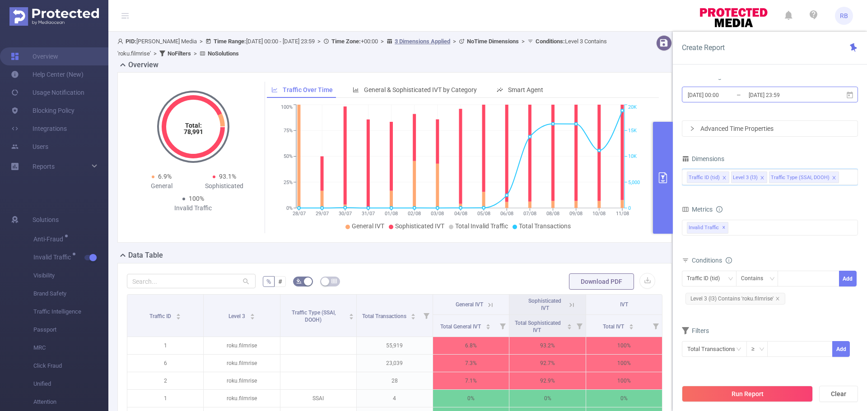
scroll to position [35, 0]
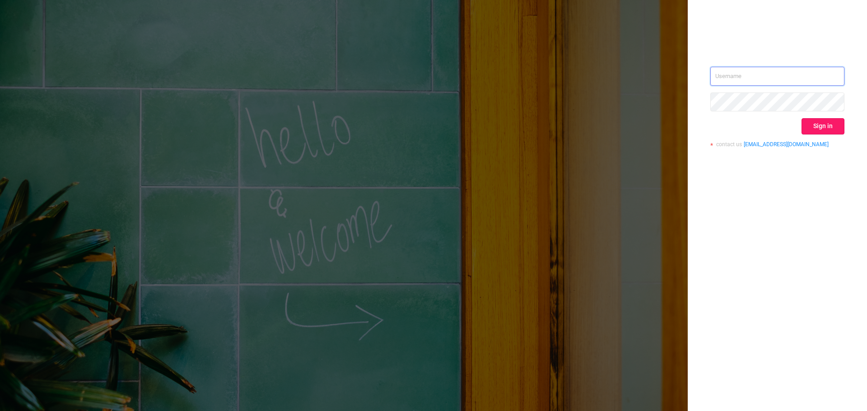
type input "[EMAIL_ADDRESS][DOMAIN_NAME]"
click at [821, 133] on button "Sign in" at bounding box center [823, 126] width 43 height 16
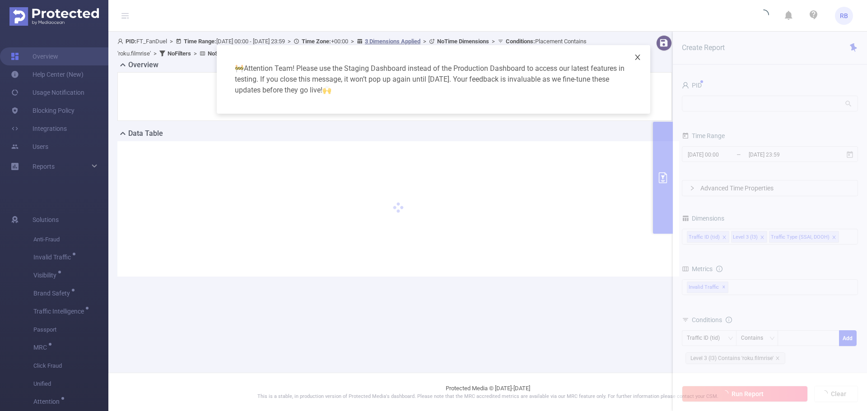
click at [639, 62] on span "Close" at bounding box center [637, 57] width 25 height 25
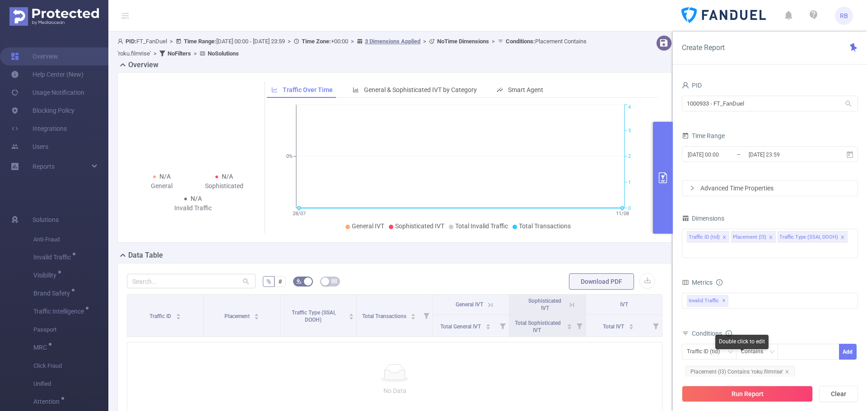
click at [786, 370] on icon "icon: close" at bounding box center [787, 372] width 5 height 5
click at [703, 162] on span "2025-07-28 00:00 _ 2025-08-11 23:59" at bounding box center [770, 154] width 176 height 16
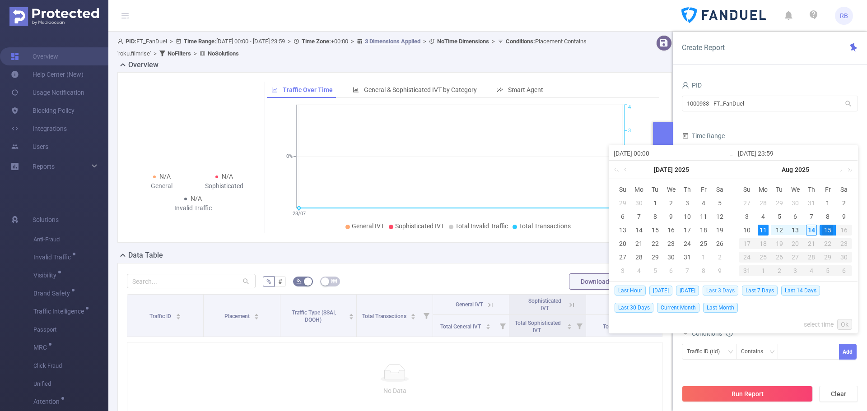
click at [720, 293] on span "Last 3 Days" at bounding box center [721, 291] width 36 height 10
type input "2025-08-11 00:00"
type input "2025-08-14 23:59"
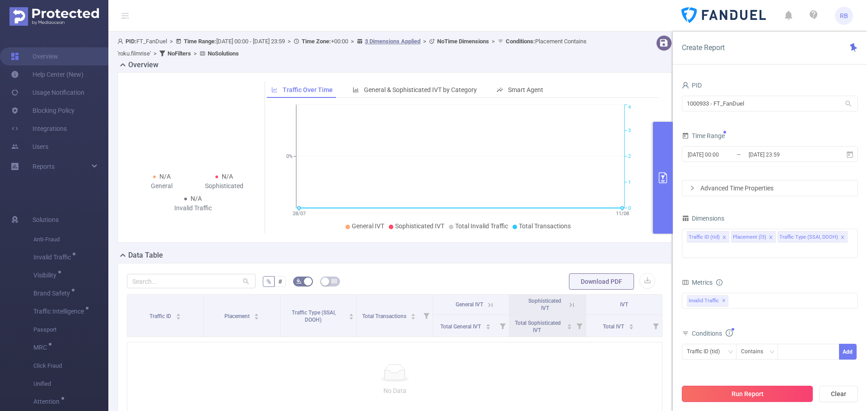
click at [752, 396] on button "Run Report" at bounding box center [747, 394] width 131 height 16
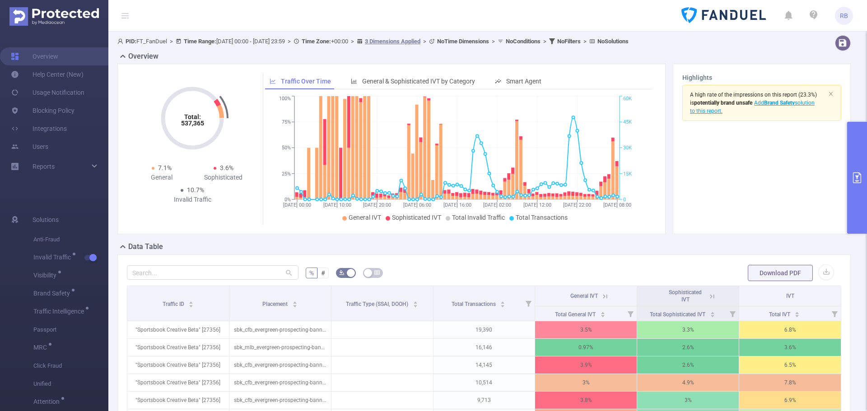
click at [852, 162] on button "primary" at bounding box center [857, 178] width 20 height 112
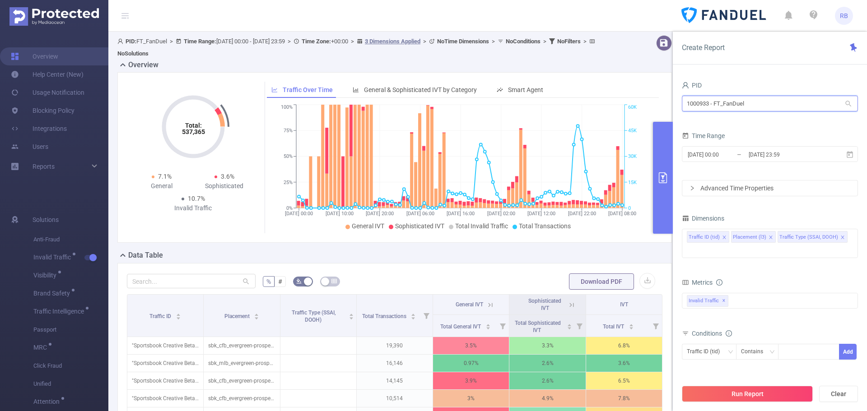
click at [778, 104] on input "1000933 - FT_FanDuel" at bounding box center [770, 104] width 176 height 16
click at [754, 103] on input "1000933 - FT_FanDuel" at bounding box center [770, 104] width 176 height 16
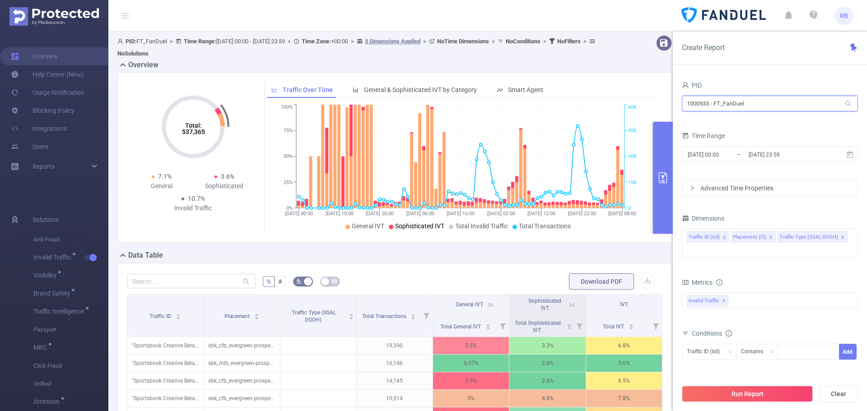
click at [754, 103] on input "1000933 - FT_FanDuel" at bounding box center [770, 104] width 176 height 16
type input "tc"
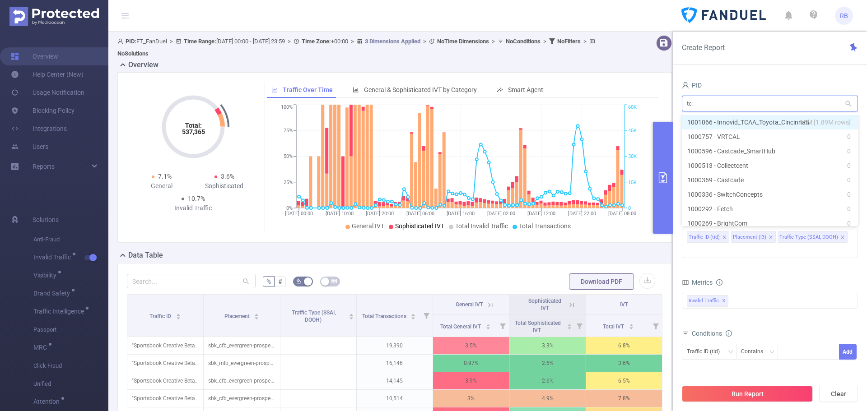
click at [744, 124] on li "1001066 - Innovid_TCAA_Toyota_Cincinnati 15M [1.89M rows]" at bounding box center [770, 122] width 176 height 14
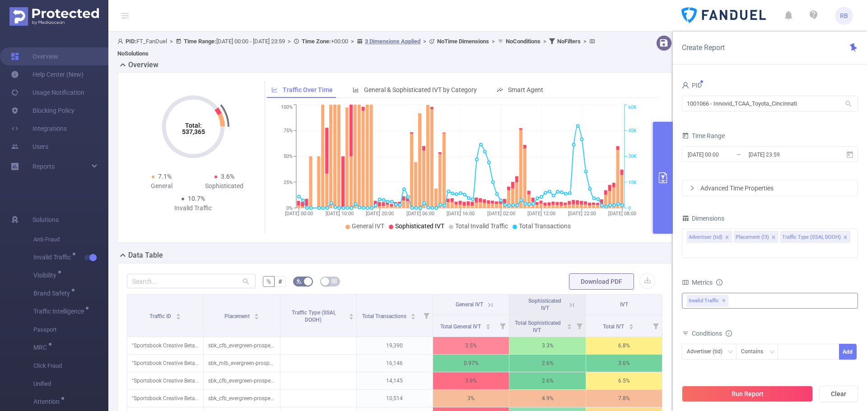
click at [741, 293] on div "Invalid Traffic ✕" at bounding box center [770, 301] width 176 height 16
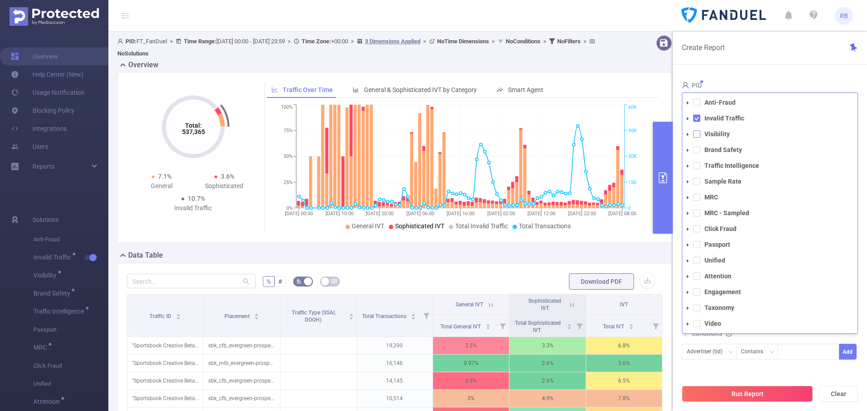
click at [696, 131] on span at bounding box center [696, 134] width 7 height 7
drag, startPoint x: 696, startPoint y: 124, endPoint x: 693, endPoint y: 139, distance: 15.1
click at [693, 146] on span at bounding box center [696, 149] width 7 height 7
click at [696, 146] on span at bounding box center [696, 149] width 7 height 7
click at [698, 146] on span at bounding box center [696, 149] width 7 height 7
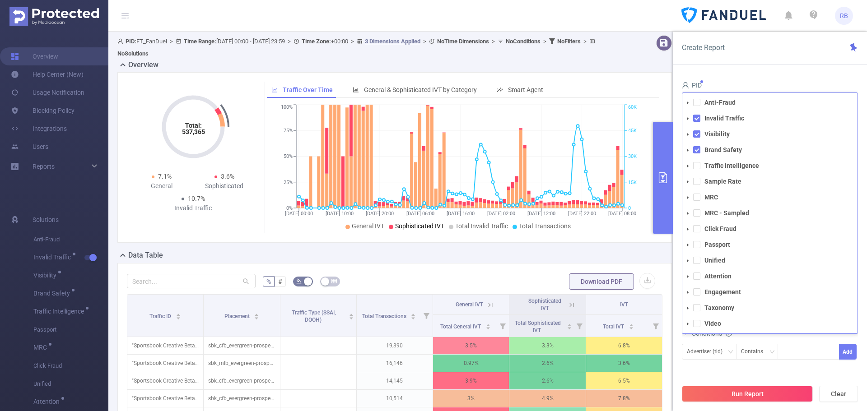
click at [697, 160] on li "Traffic Intelligence" at bounding box center [769, 166] width 175 height 12
click at [699, 162] on span at bounding box center [696, 165] width 7 height 7
click at [697, 162] on span at bounding box center [696, 165] width 7 height 7
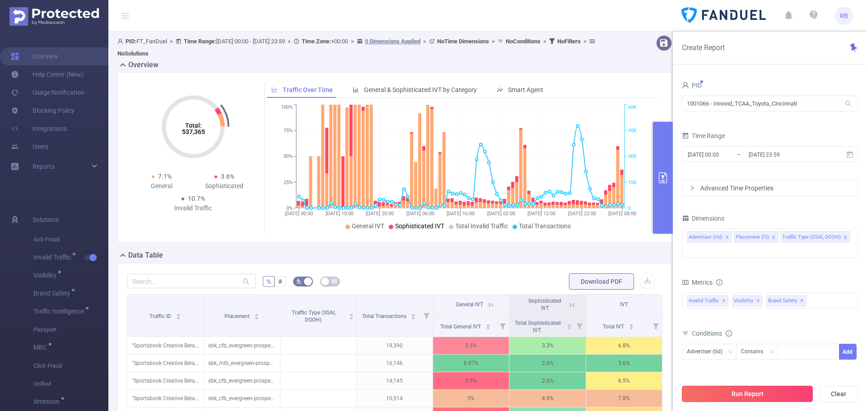
click at [709, 395] on button "Run Report" at bounding box center [747, 394] width 131 height 16
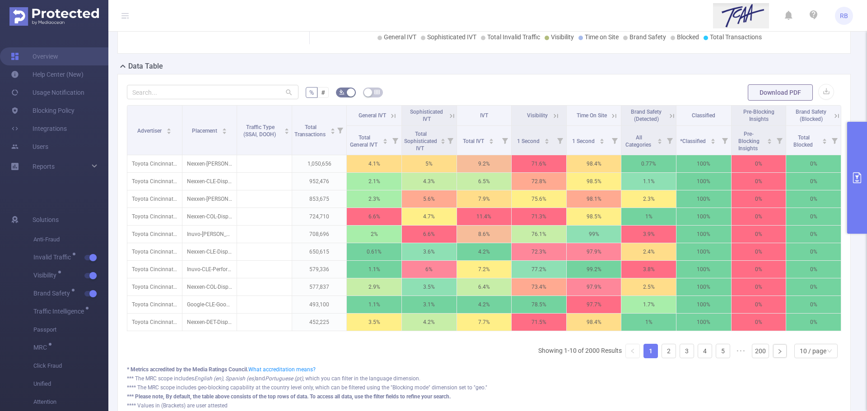
drag, startPoint x: 328, startPoint y: 343, endPoint x: 267, endPoint y: 343, distance: 61.0
click at [267, 337] on div "Advertiser Placement Traffic Type (SSAI, DOOH) Total Transactions General IVT S…" at bounding box center [484, 221] width 714 height 232
